Goal: Information Seeking & Learning: Learn about a topic

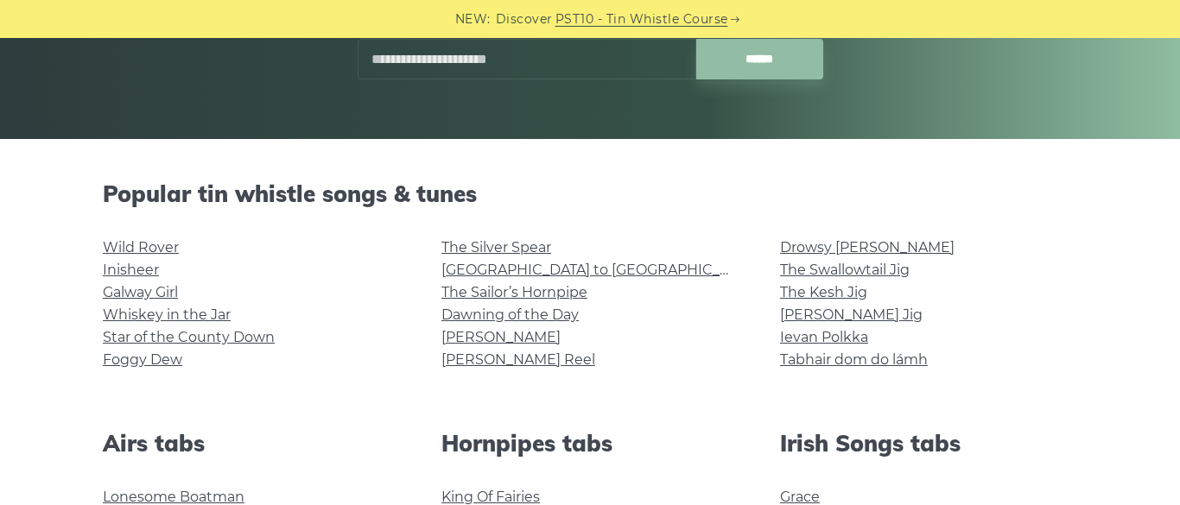
scroll to position [357, 0]
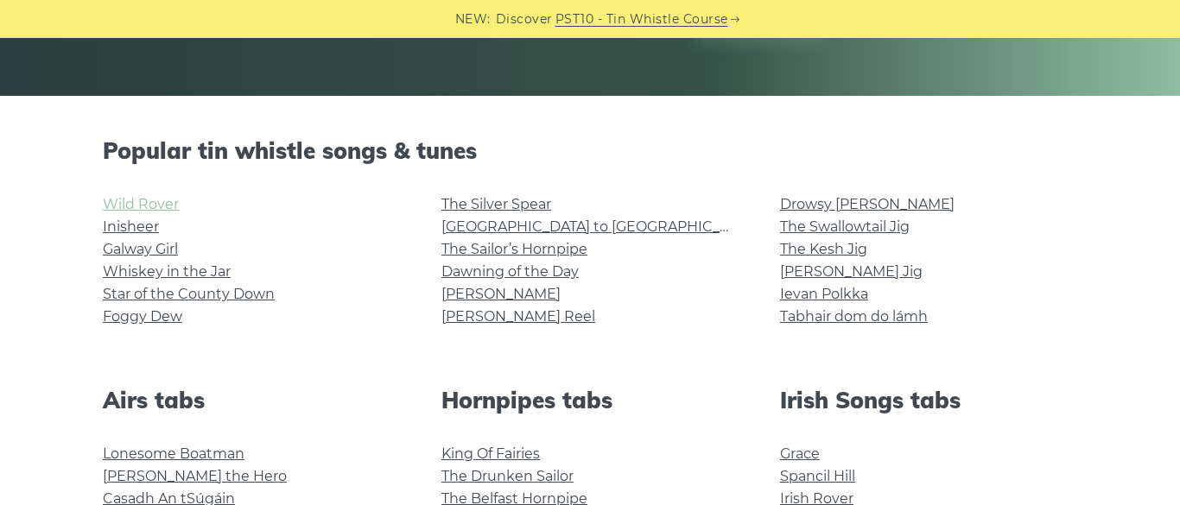
click at [137, 206] on link "Wild Rover" at bounding box center [141, 204] width 76 height 16
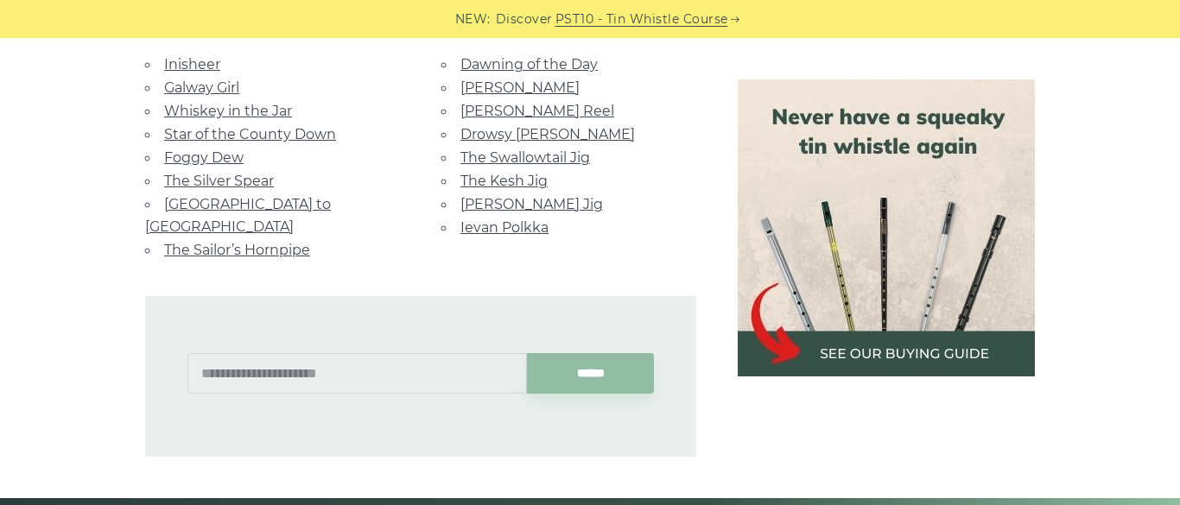
scroll to position [1311, 0]
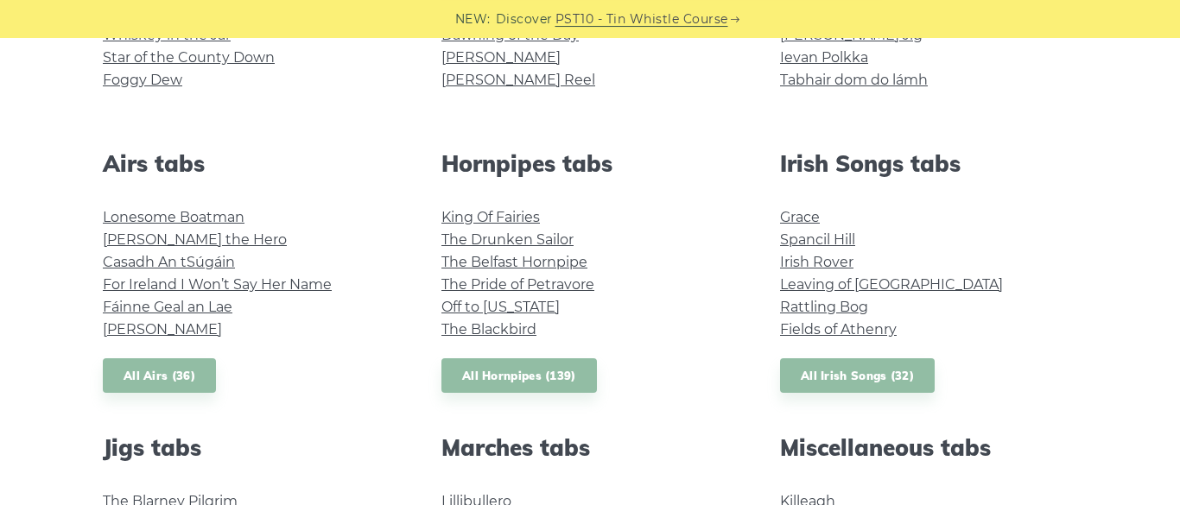
scroll to position [596, 0]
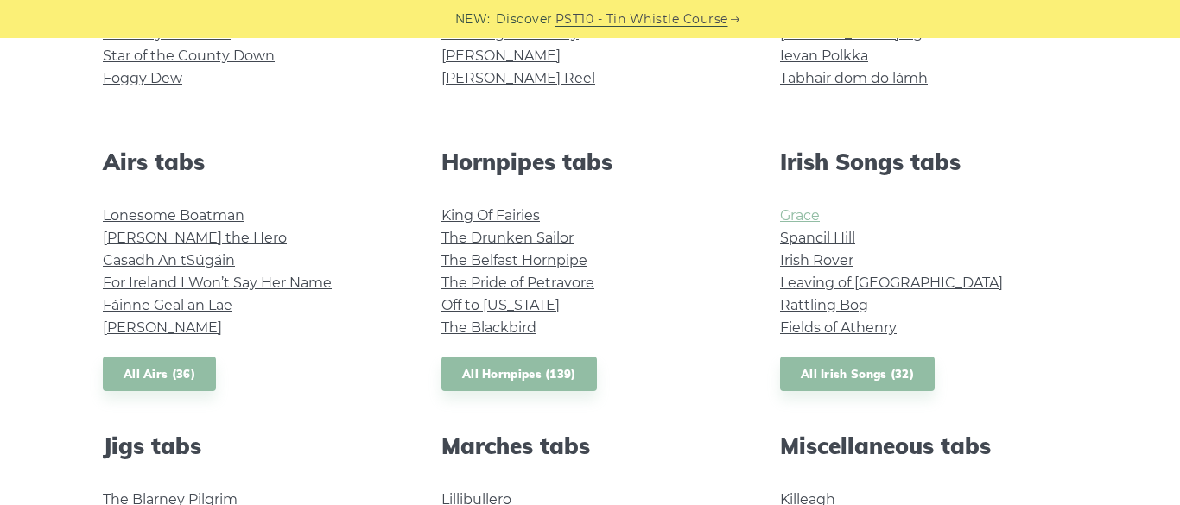
click at [799, 218] on link "Grace" at bounding box center [800, 215] width 40 height 16
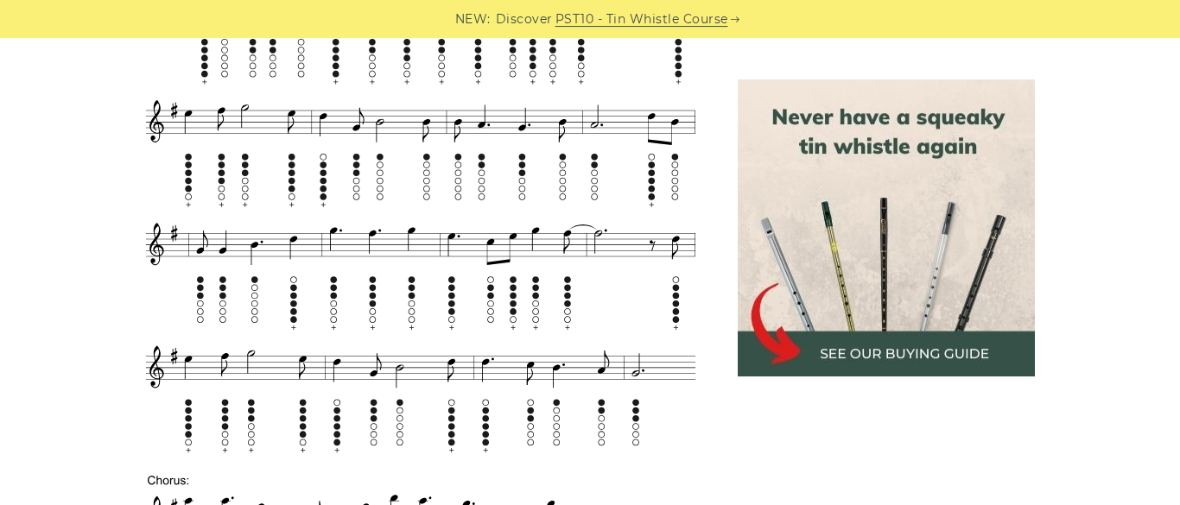
scroll to position [1430, 0]
